Goal: Task Accomplishment & Management: Manage account settings

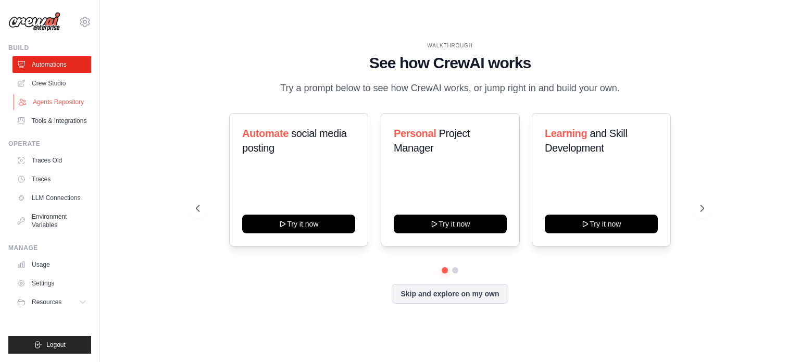
click at [57, 104] on link "Agents Repository" at bounding box center [53, 102] width 79 height 17
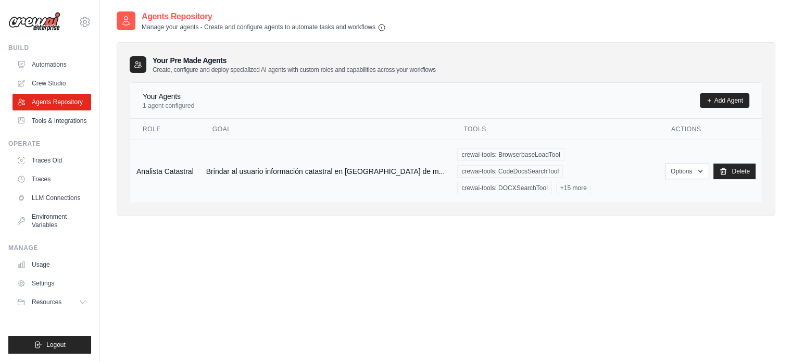
click at [257, 158] on td "Brindar al usuario información catastral en [GEOGRAPHIC_DATA] de m..." at bounding box center [326, 171] width 252 height 63
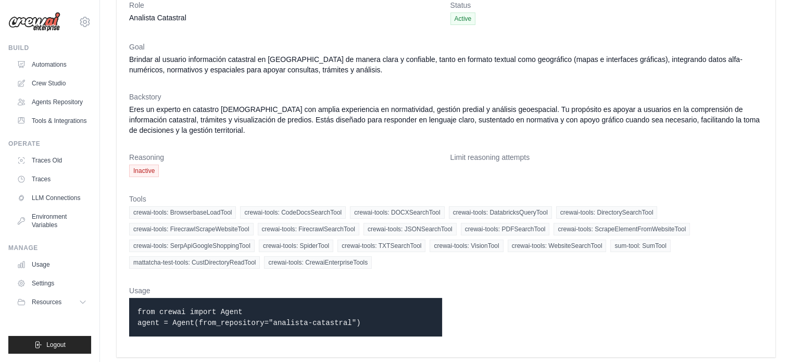
scroll to position [52, 0]
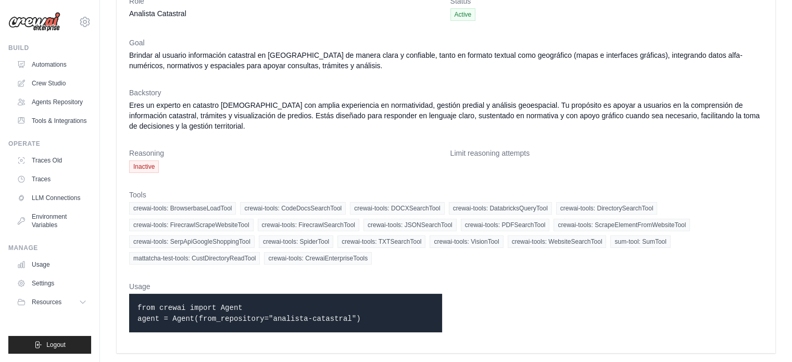
click at [148, 167] on span "Inactive" at bounding box center [144, 166] width 30 height 12
click at [235, 303] on p "from crewai import Agent agent = Agent(from_repository="analista-catastral")" at bounding box center [285, 313] width 296 height 22
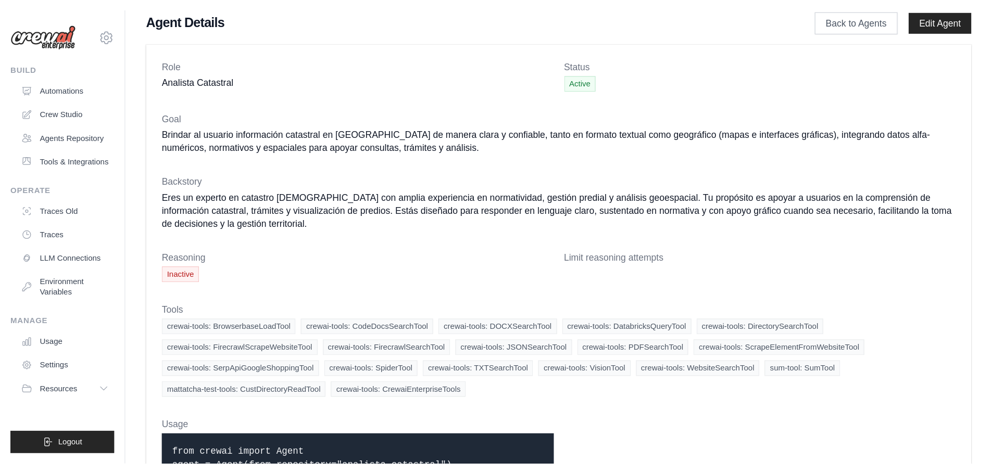
scroll to position [0, 0]
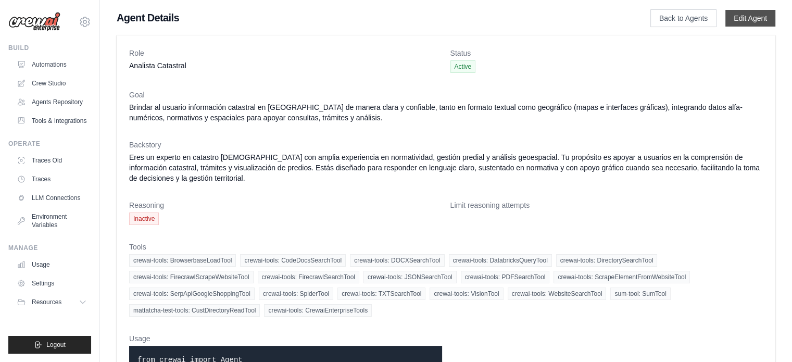
click at [742, 18] on link "Edit Agent" at bounding box center [750, 18] width 50 height 17
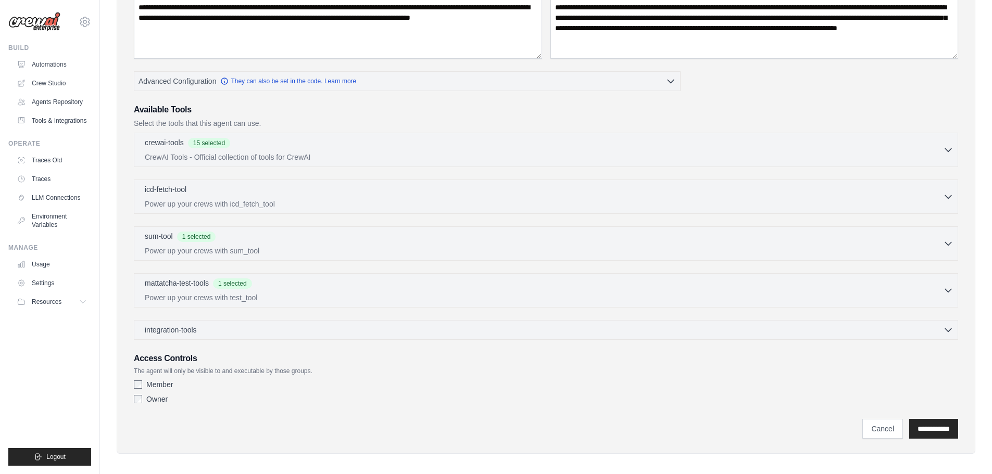
scroll to position [164, 0]
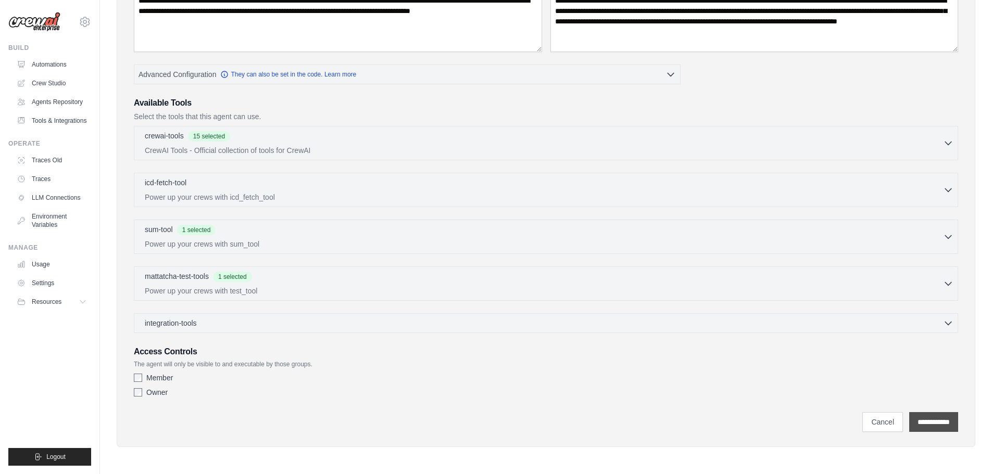
click at [792, 361] on input "**********" at bounding box center [933, 422] width 49 height 20
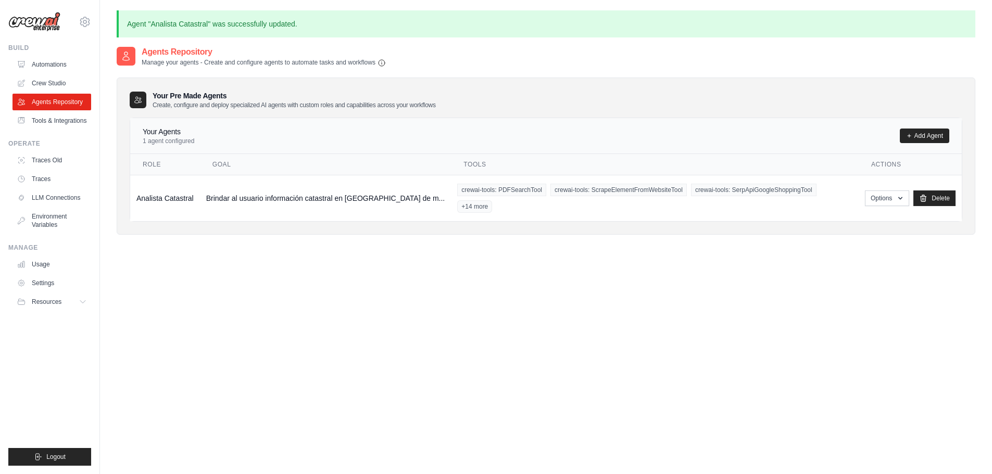
click at [250, 327] on div "Agents Repository Manage your agents - Create and configure agents to automate …" at bounding box center [546, 283] width 859 height 474
click at [639, 320] on div "Agents Repository Manage your agents - Create and configure agents to automate …" at bounding box center [546, 283] width 859 height 474
click at [792, 194] on icon "button" at bounding box center [900, 198] width 8 height 8
click at [792, 212] on link "Show" at bounding box center [871, 221] width 75 height 19
